Goal: Transaction & Acquisition: Purchase product/service

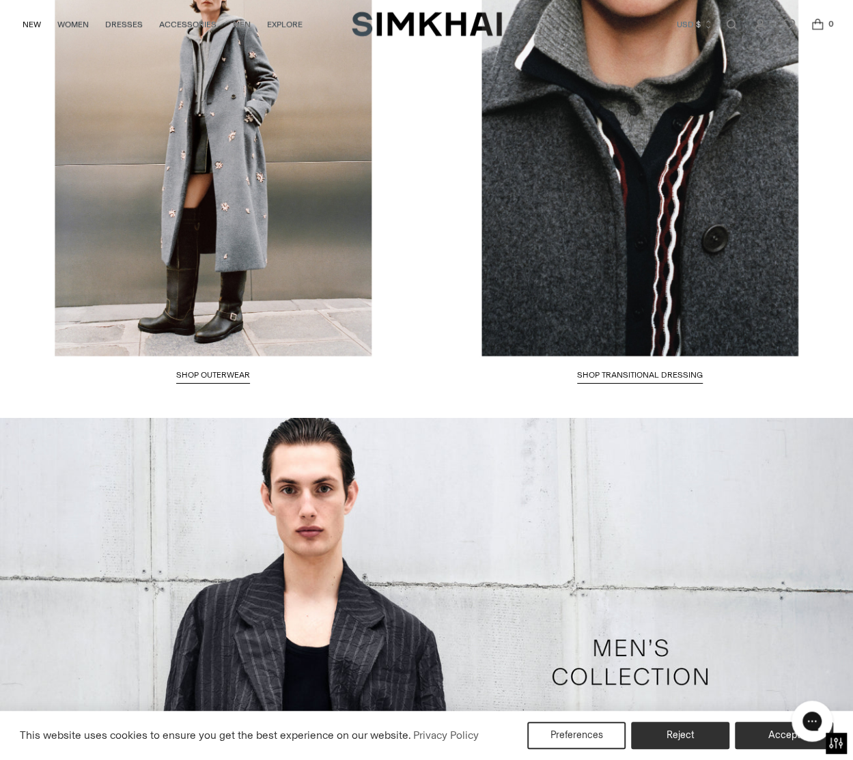
scroll to position [1744, 0]
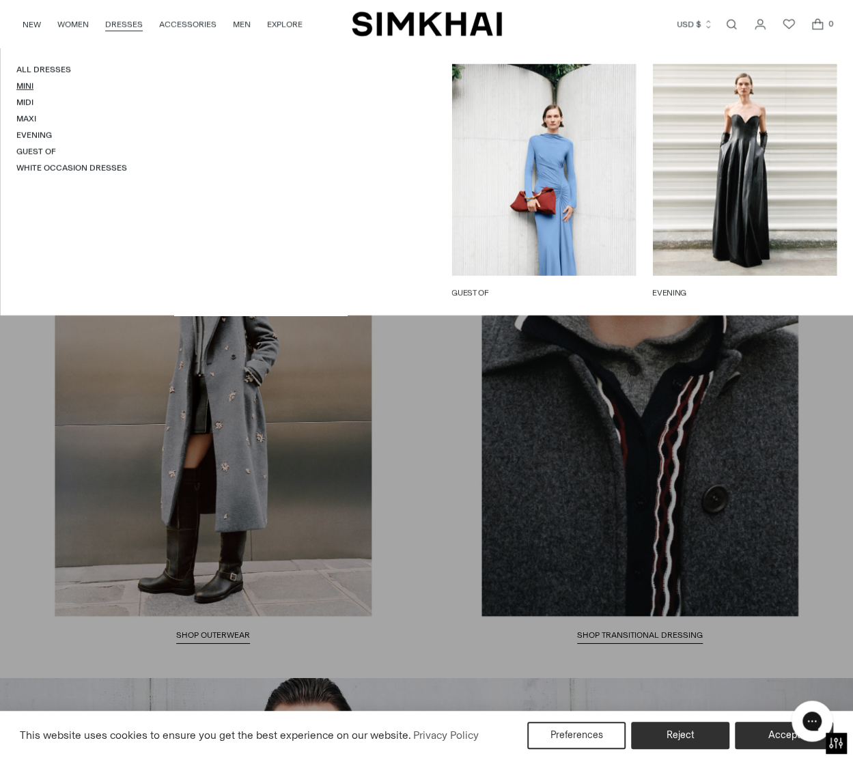
click at [27, 89] on link "Mini" at bounding box center [24, 86] width 17 height 10
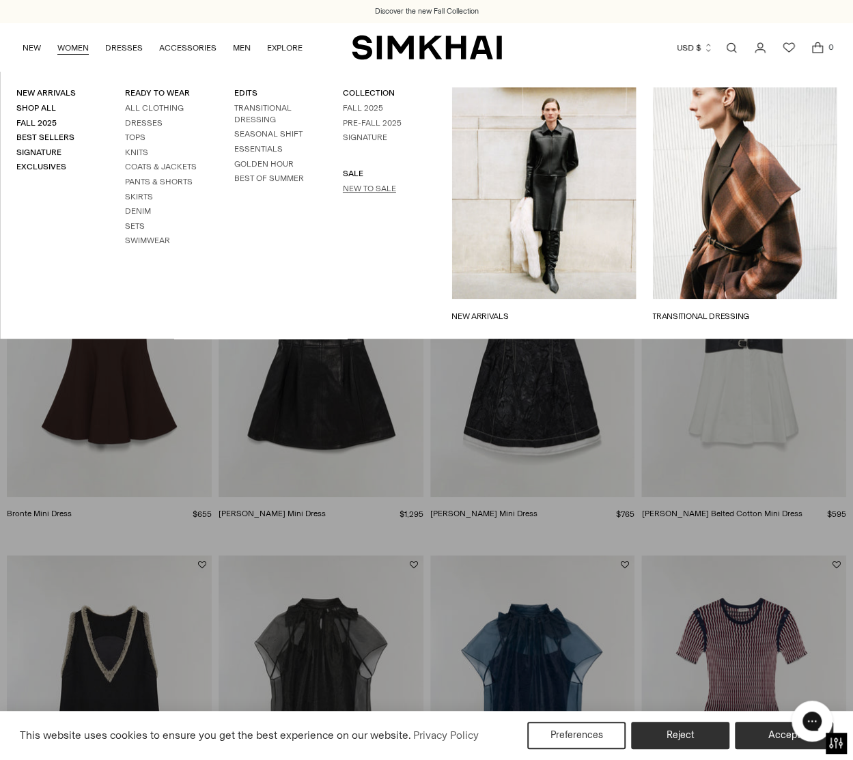
click at [375, 190] on link "New to Sale" at bounding box center [369, 189] width 53 height 10
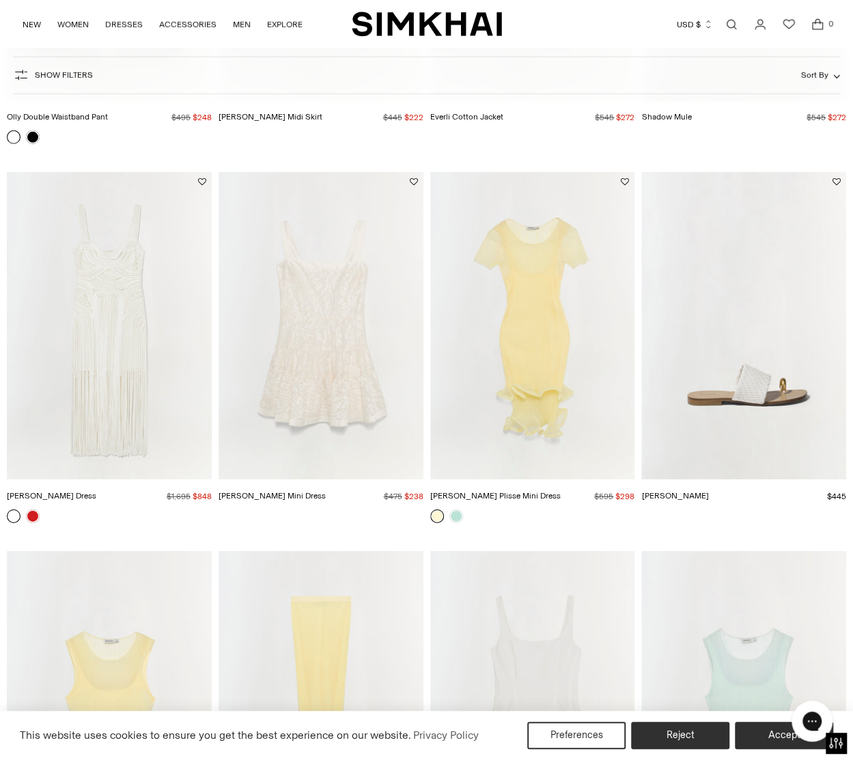
scroll to position [2184, 0]
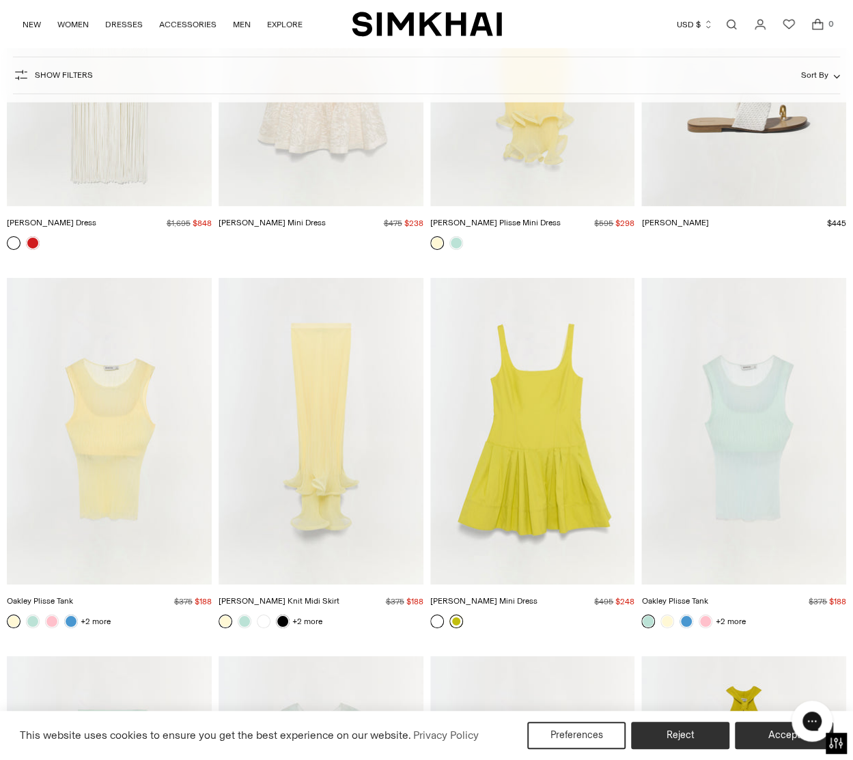
click at [455, 619] on link at bounding box center [456, 621] width 14 height 14
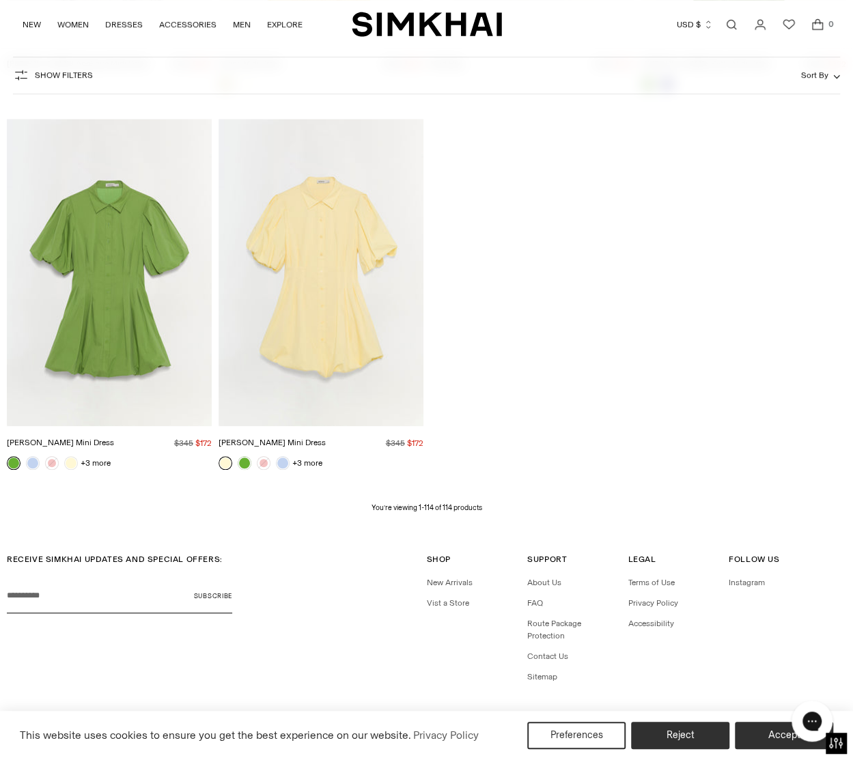
scroll to position [10553, 0]
